Goal: Ask a question: Seek information or help from site administrators or community

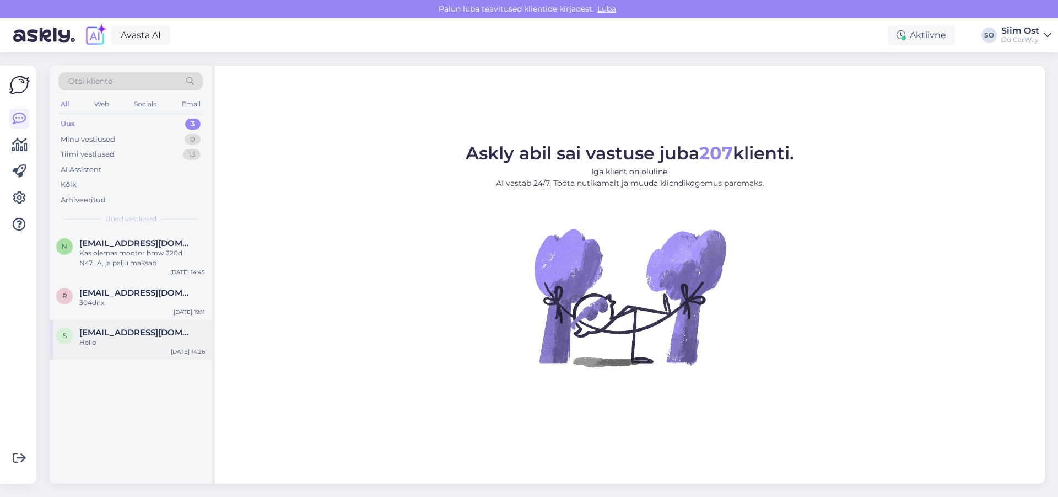
click at [127, 340] on div "Hello" at bounding box center [142, 342] width 126 height 10
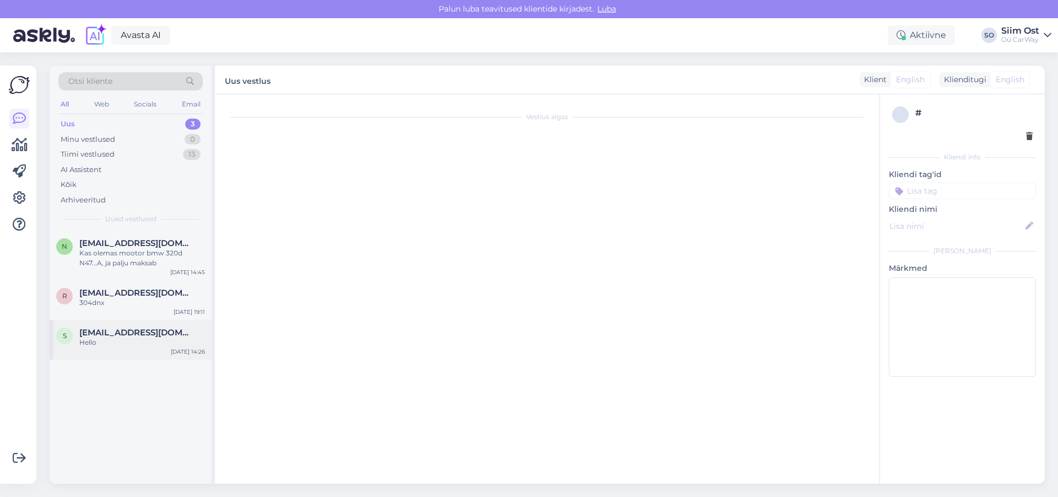
scroll to position [543, 0]
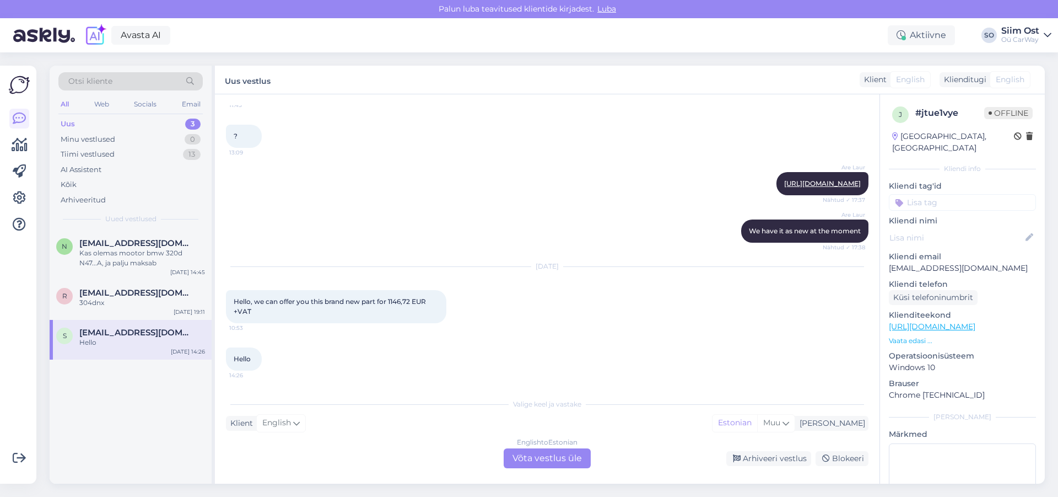
click at [554, 456] on div "English to Estonian Võta vestlus üle" at bounding box center [547, 458] width 87 height 20
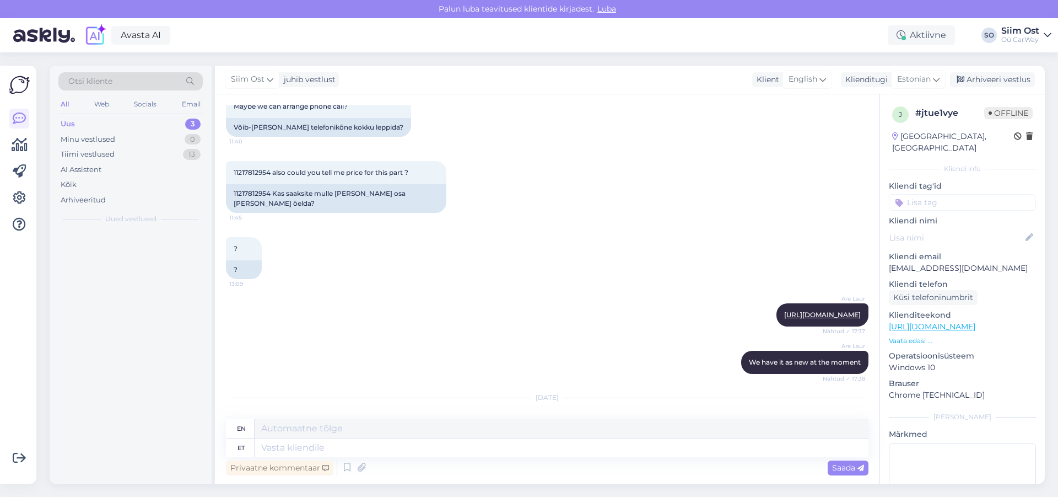
scroll to position [655, 0]
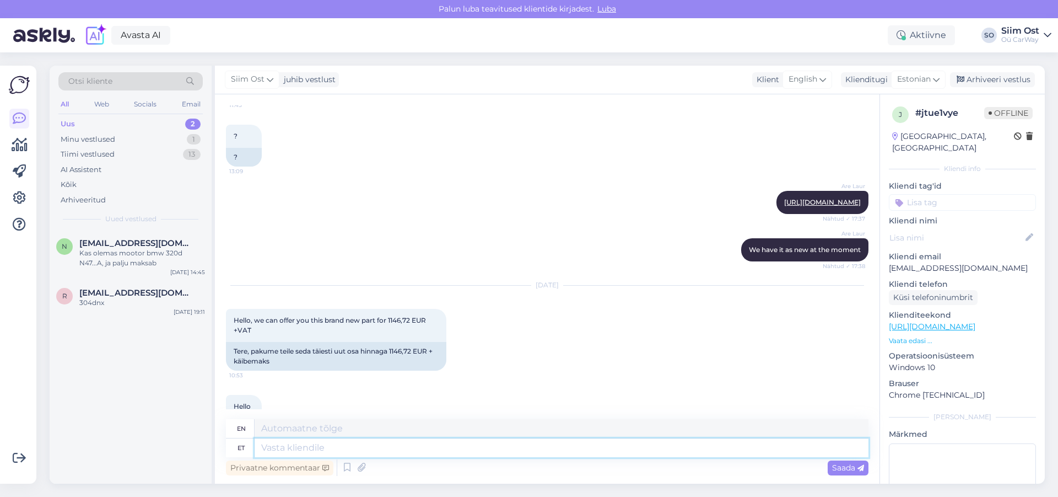
click at [342, 449] on textarea at bounding box center [562, 447] width 614 height 19
click at [328, 421] on textarea at bounding box center [562, 428] width 614 height 19
click at [318, 454] on textarea at bounding box center [562, 447] width 614 height 19
type textarea "see"
type textarea "this"
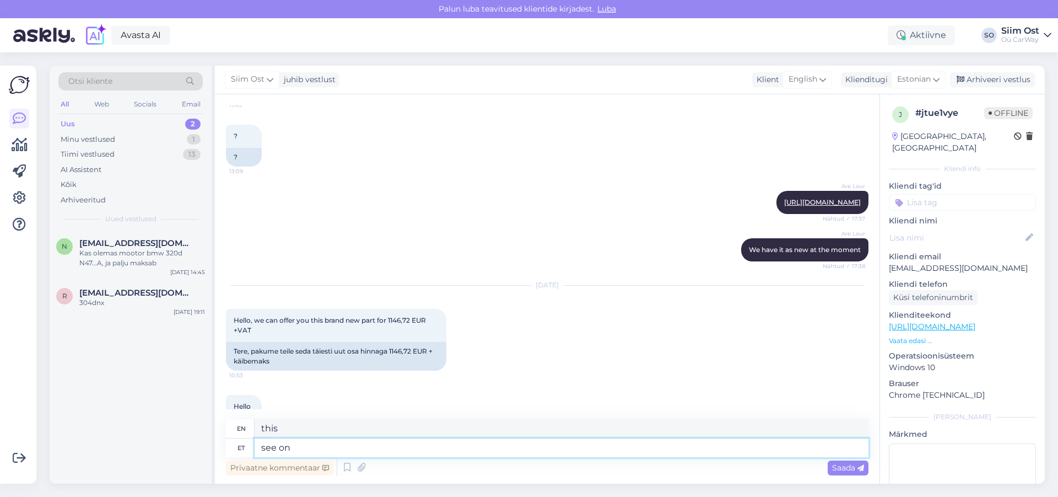
type textarea "see on o"
type textarea "this is"
type textarea "see on oe"
type textarea "this is it"
type textarea "see on oe või oem"
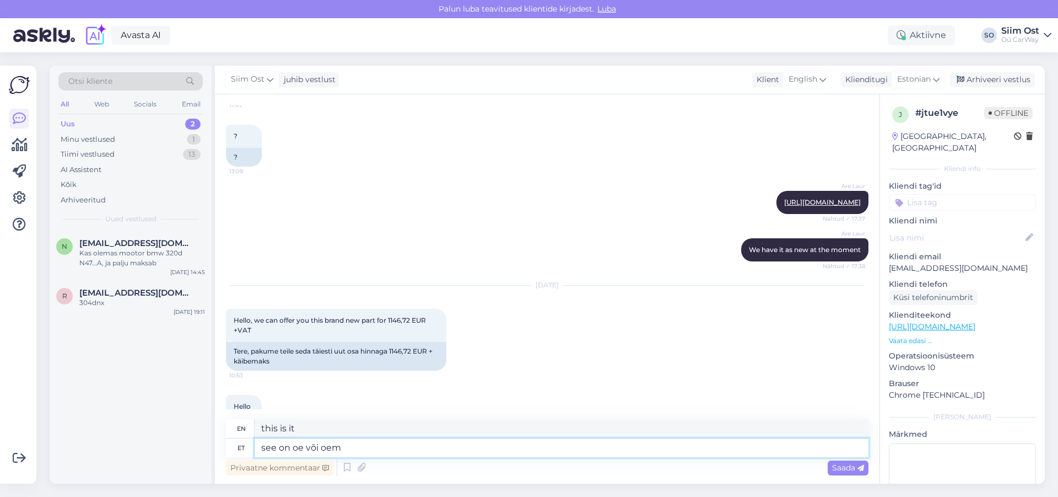
type textarea "is it oe or"
type textarea "see on oe või oem"
type textarea "is it oe or oem"
type textarea "see on oe või oem väntvõll"
type textarea "is this an oe or oem crankshaft"
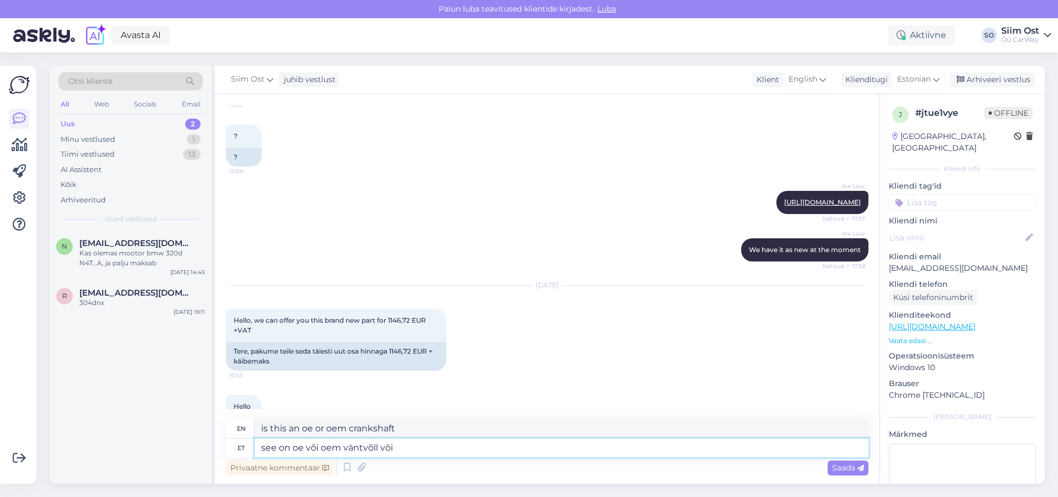
type textarea "see on oe või oem väntvõll või m"
type textarea "is this an oe or oem crankshaft or"
type textarea "see on oe või oem väntvõll või mingi"
type textarea "is this an oe or oem crankshaft or something"
type textarea "see on oe või oem väntvõll või mingi muu t"
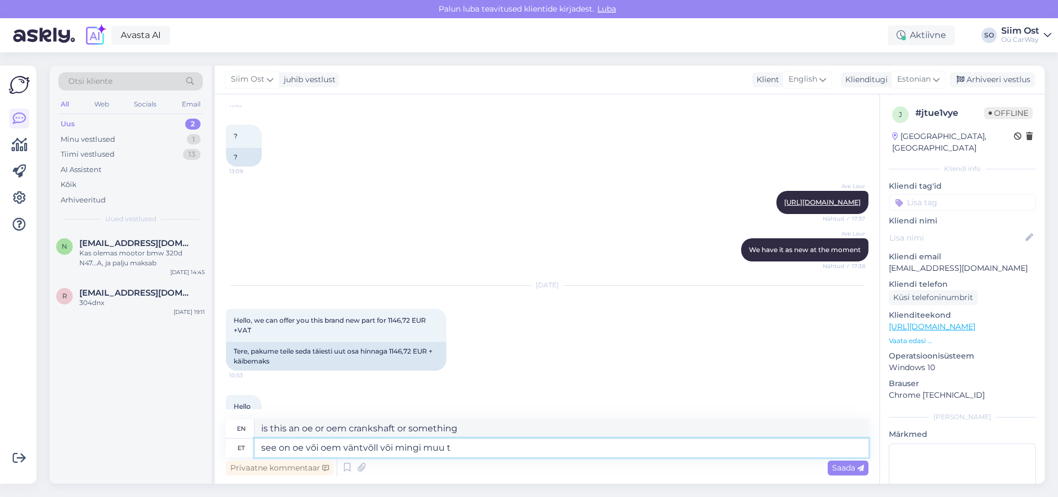
type textarea "is this an oe or oem crankshaft or some other"
type textarea "see on oe või oem väntvõll või mingi muu tootja?"
type textarea "is this an oe or oem crankshaft or some other manufacturer?"
type textarea "see on oe või oem väntvõll või mingi muu tootja?"
drag, startPoint x: 854, startPoint y: 467, endPoint x: 697, endPoint y: 459, distance: 157.3
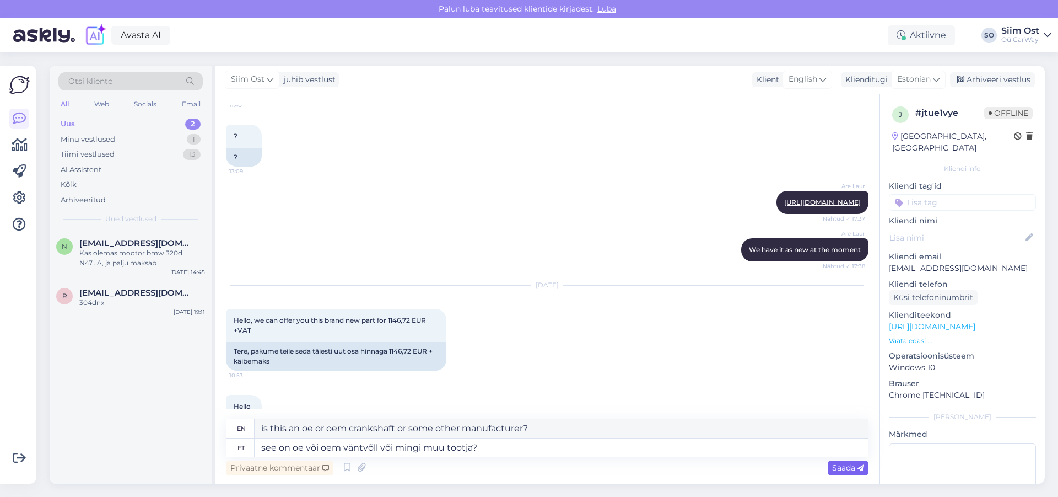
click at [853, 467] on span "Saada" at bounding box center [848, 467] width 32 height 10
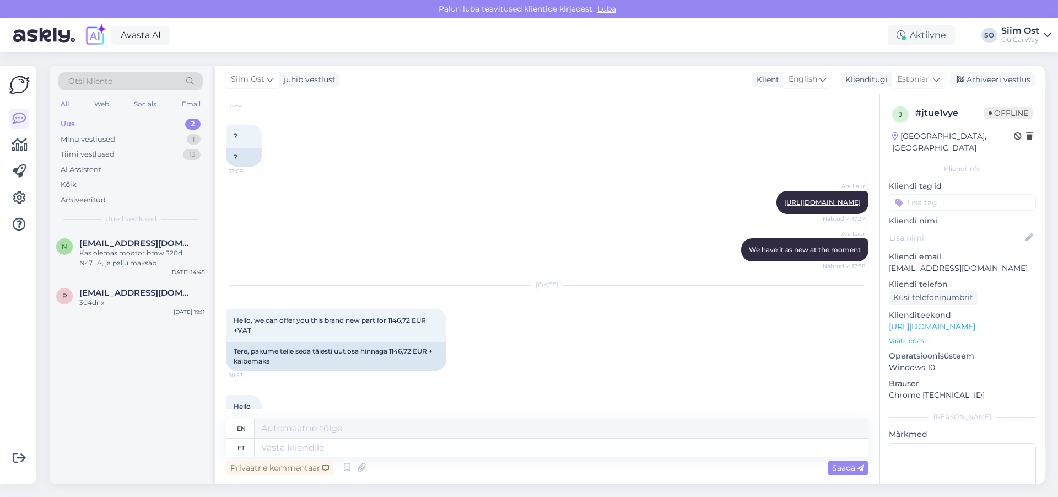
scroll to position [784, 0]
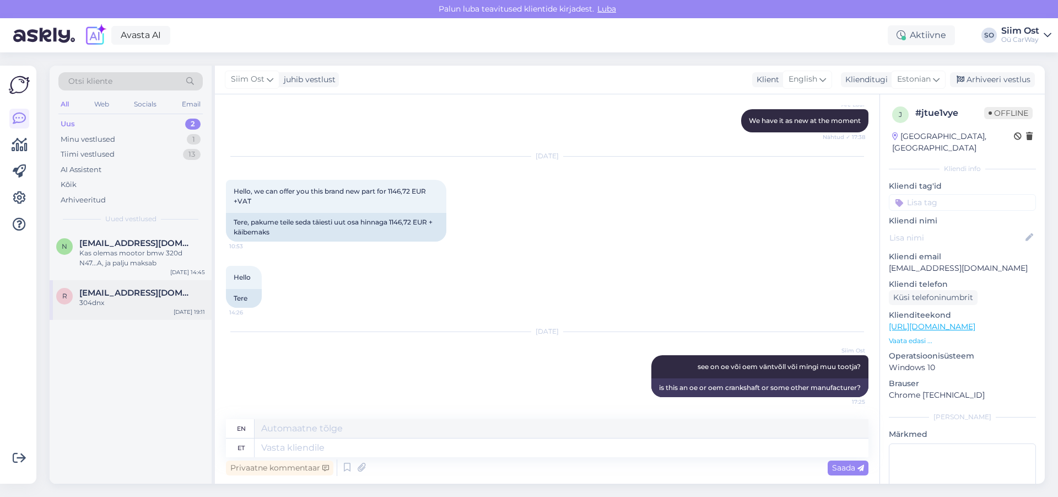
click at [112, 294] on span "[EMAIL_ADDRESS][DOMAIN_NAME]" at bounding box center [136, 293] width 115 height 10
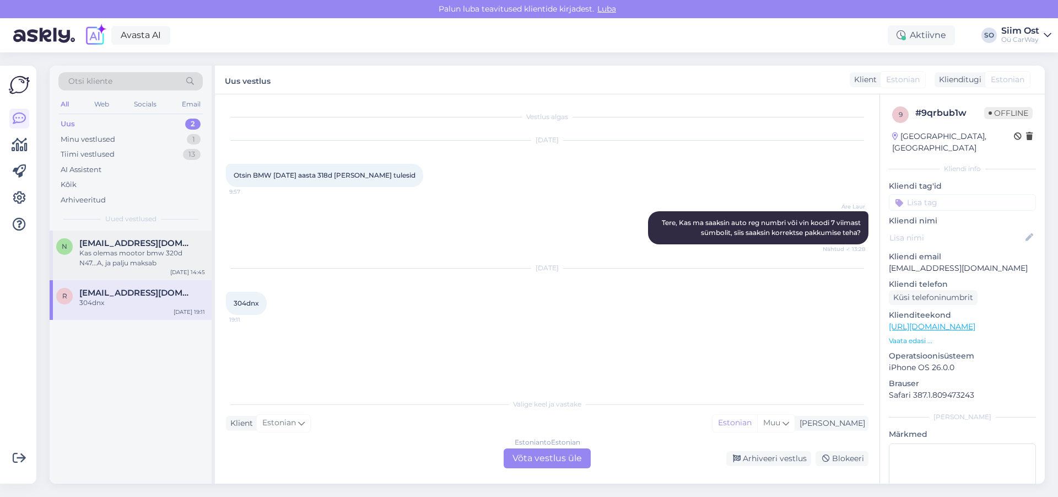
click at [112, 256] on div "Kas olemas mootor bmw 320d N47...A, ja palju maksab" at bounding box center [142, 258] width 126 height 20
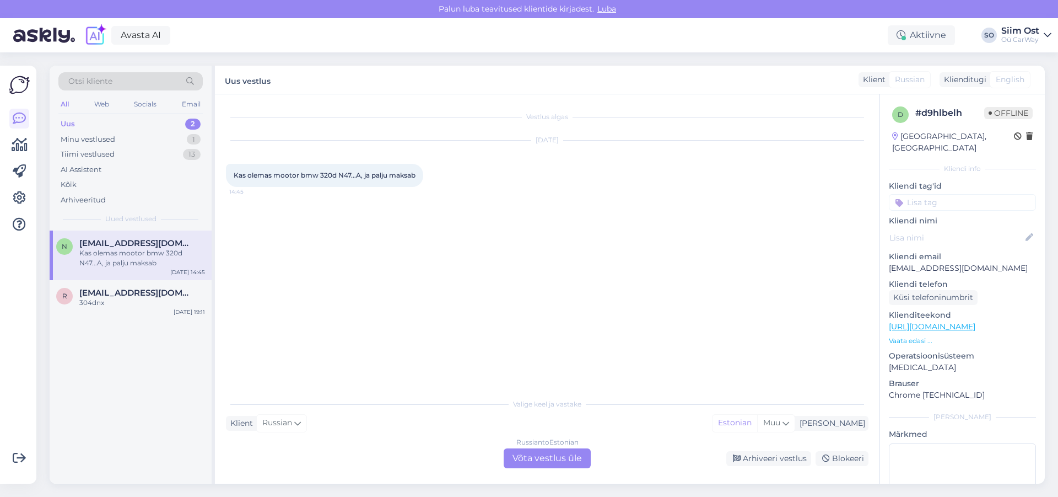
drag, startPoint x: 553, startPoint y: 460, endPoint x: 514, endPoint y: 457, distance: 39.3
click at [553, 460] on div "Russian to Estonian Võta vestlus üle" at bounding box center [547, 458] width 87 height 20
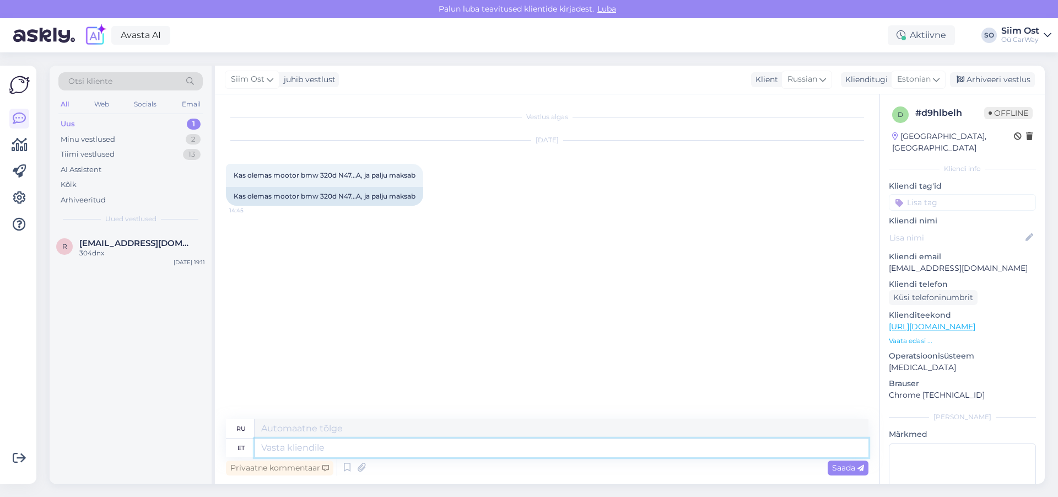
click at [311, 446] on textarea at bounding box center [562, 447] width 614 height 19
type textarea "tere, p"
type textarea "привет,"
type textarea "tere, palun a"
type textarea "привет, пожалуйста"
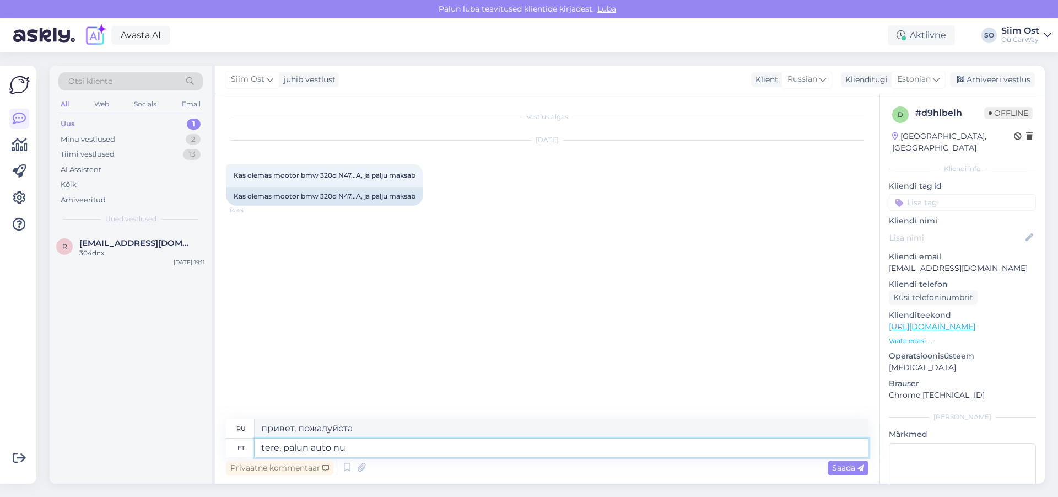
type textarea "tere, palun auto num"
type textarea "Здравствуйте, машину, пожалуйста."
type textarea "tere, palun auto number"
type textarea "Здравствуйте, дайте мне, пожалуйста, номер машины."
type textarea "tere, palun auto number"
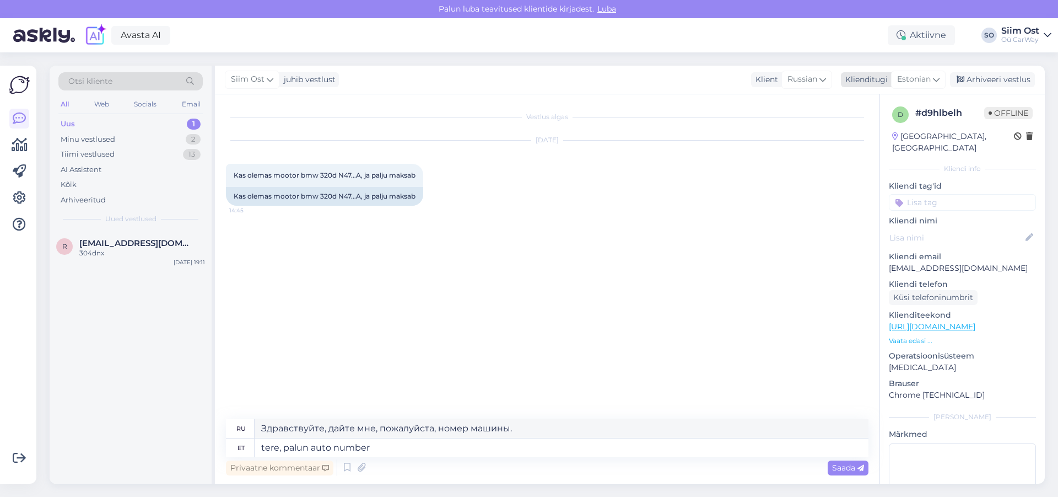
click at [923, 78] on span "Estonian" at bounding box center [914, 79] width 34 height 12
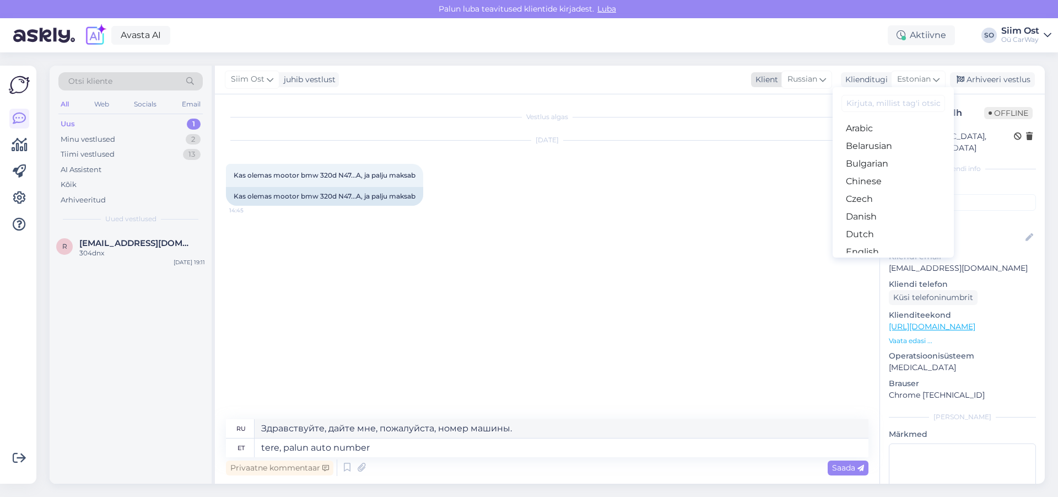
click at [828, 77] on div "Russian" at bounding box center [807, 80] width 51 height 18
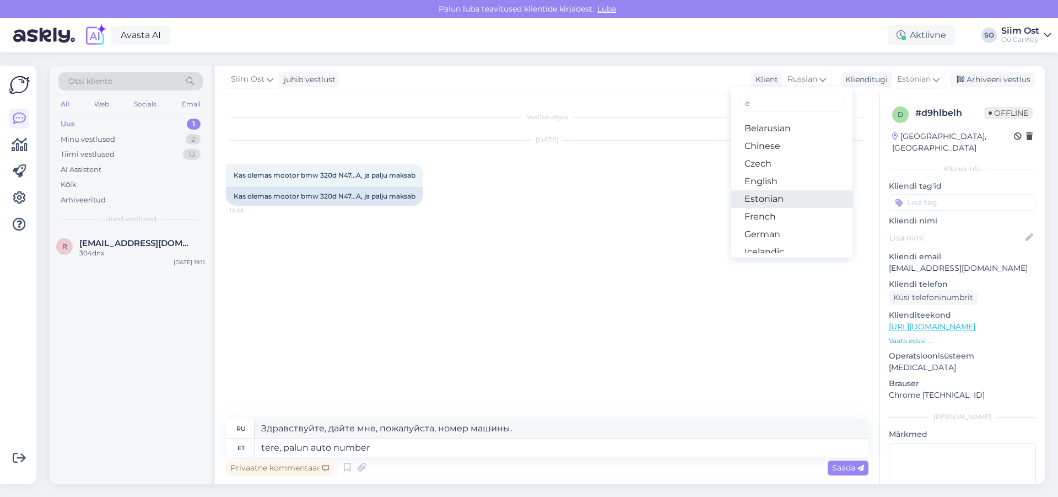
type input "e"
drag, startPoint x: 773, startPoint y: 198, endPoint x: 775, endPoint y: 222, distance: 24.4
click at [773, 198] on link "Estonian" at bounding box center [791, 199] width 121 height 18
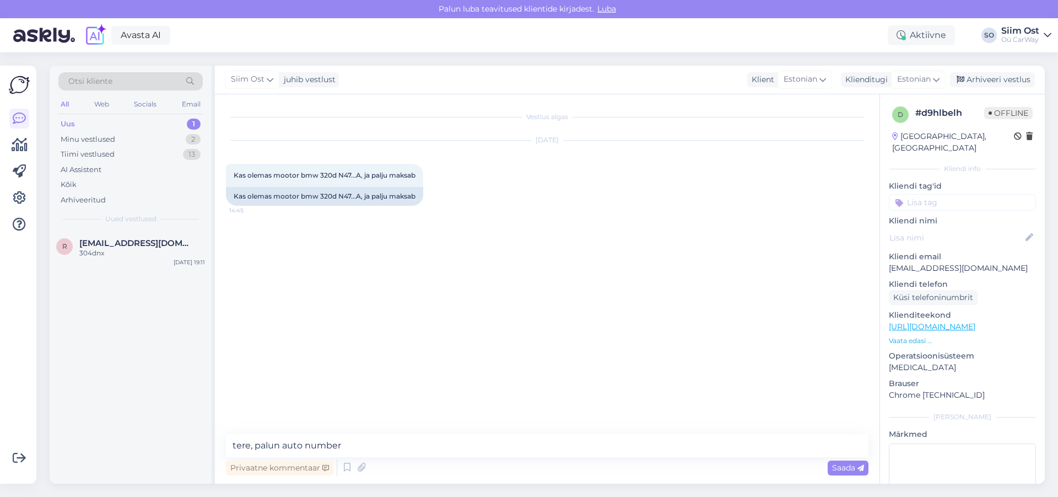
click at [848, 471] on span "Saada" at bounding box center [848, 467] width 32 height 10
click at [126, 249] on div "304dnx" at bounding box center [142, 253] width 126 height 10
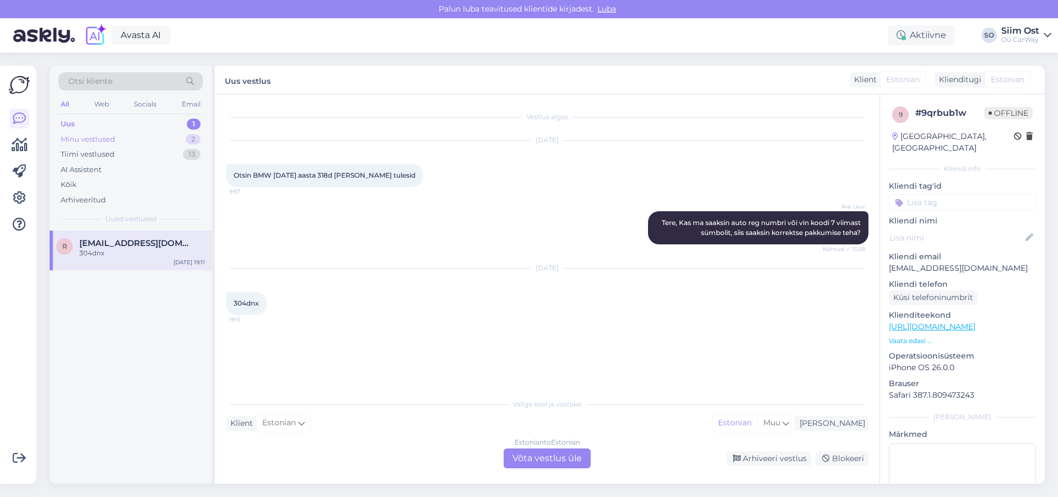
click at [91, 137] on div "Minu vestlused" at bounding box center [88, 139] width 55 height 11
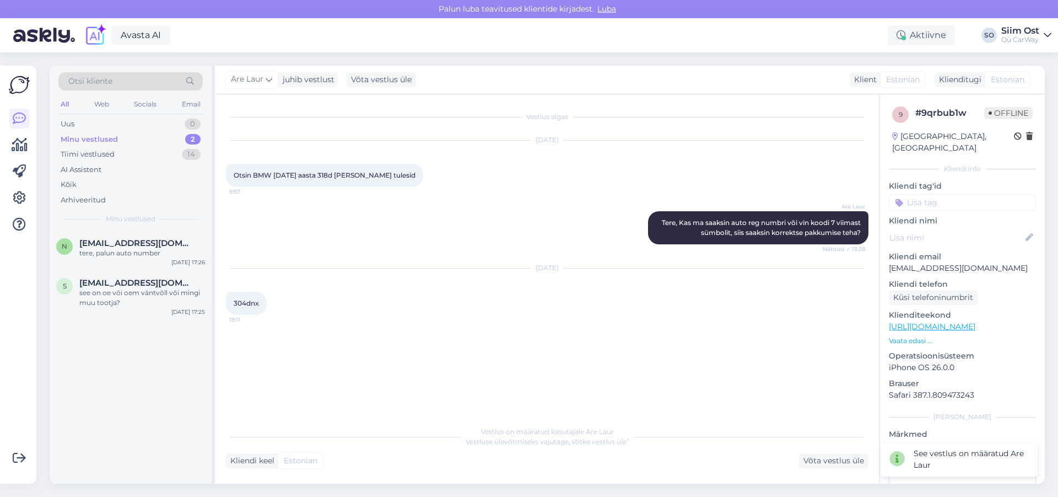
click at [99, 137] on div "Minu vestlused" at bounding box center [89, 139] width 57 height 11
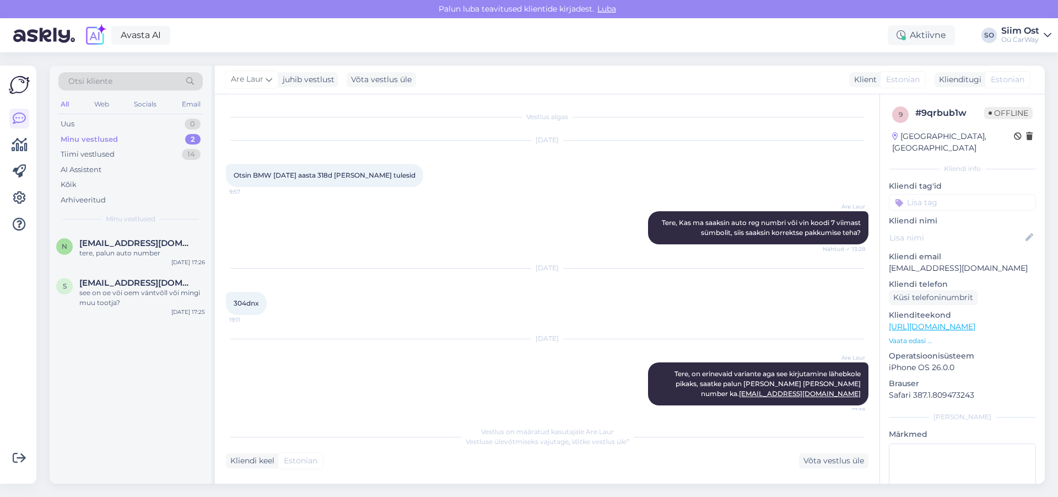
scroll to position [7, 0]
